Goal: Task Accomplishment & Management: Use online tool/utility

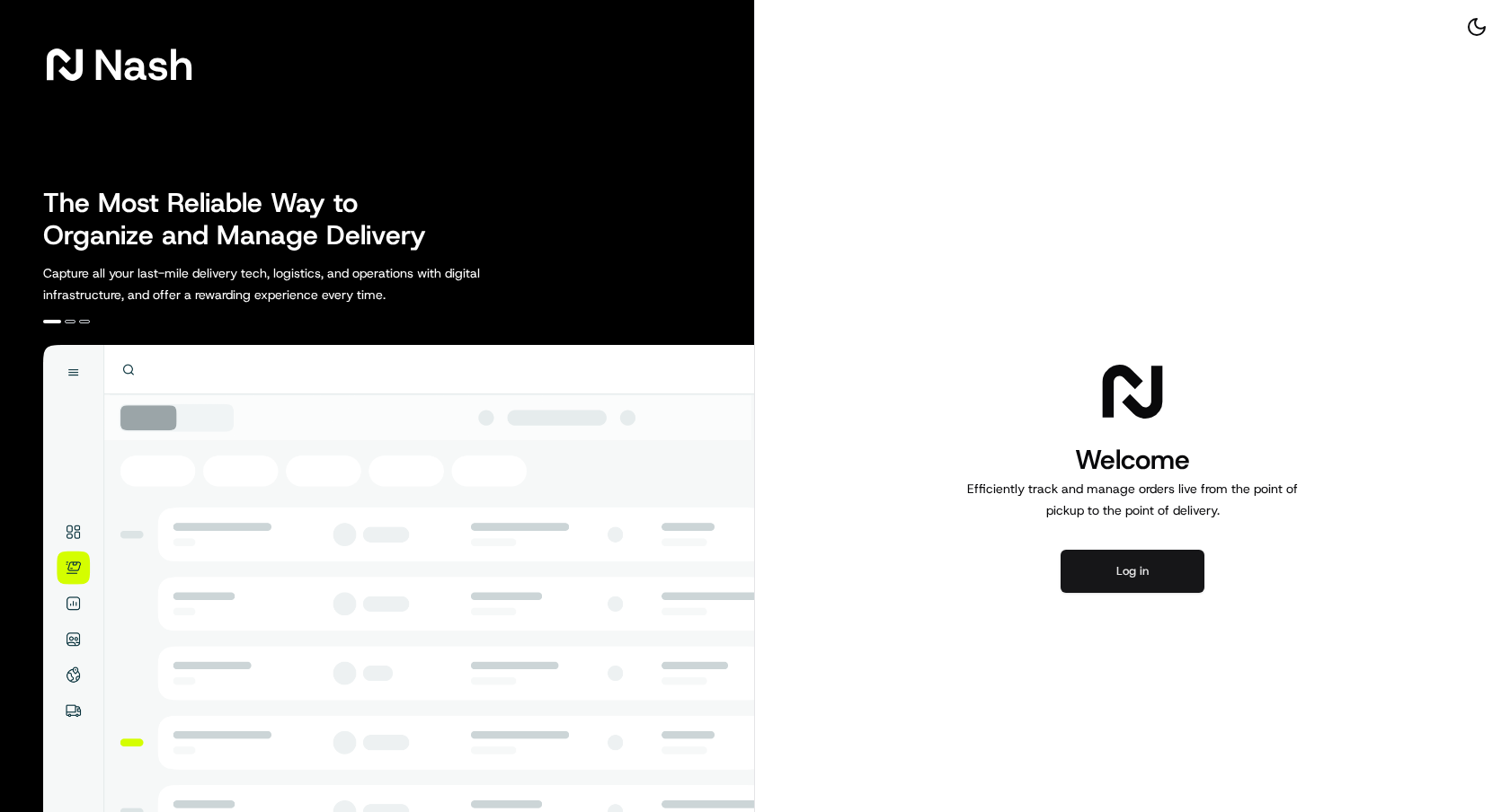
click at [1100, 566] on button "Log in" at bounding box center [1132, 571] width 144 height 43
